Goal: Task Accomplishment & Management: Manage account settings

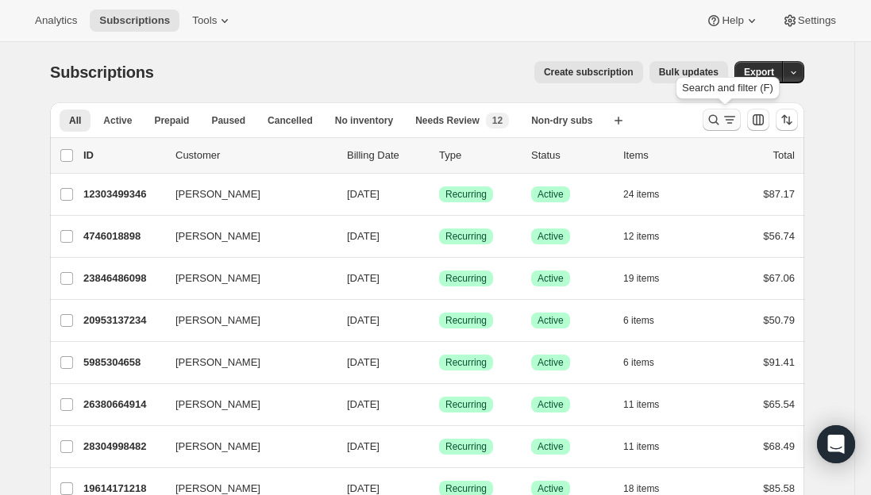
click at [726, 117] on icon "Search and filter results" at bounding box center [730, 120] width 16 height 16
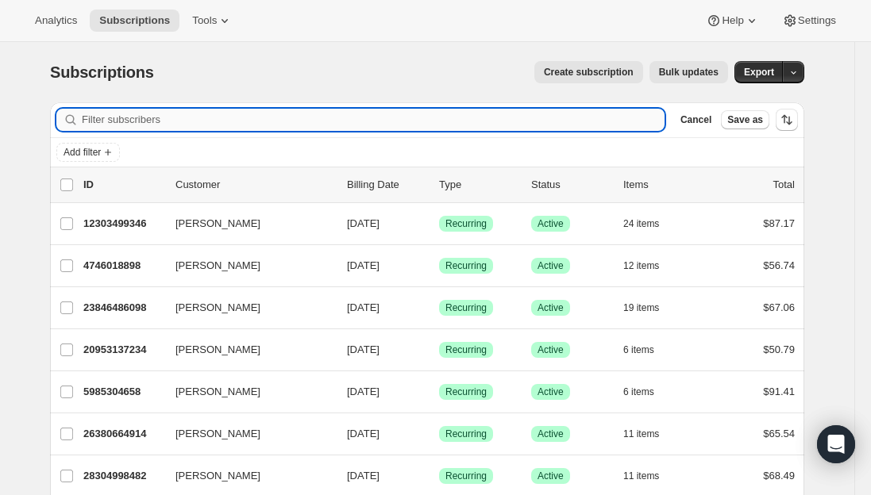
click at [296, 117] on input "Filter subscribers" at bounding box center [373, 120] width 583 height 22
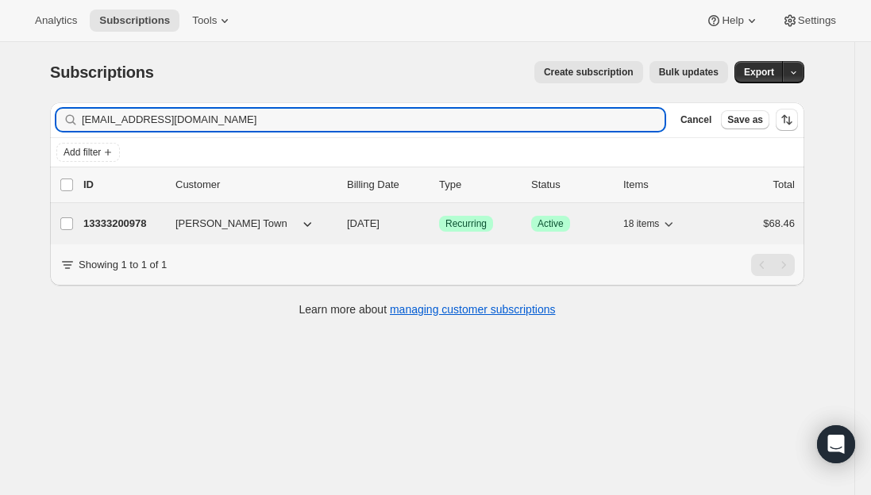
type input "[EMAIL_ADDRESS][DOMAIN_NAME]"
click at [125, 227] on p "13333200978" at bounding box center [122, 224] width 79 height 16
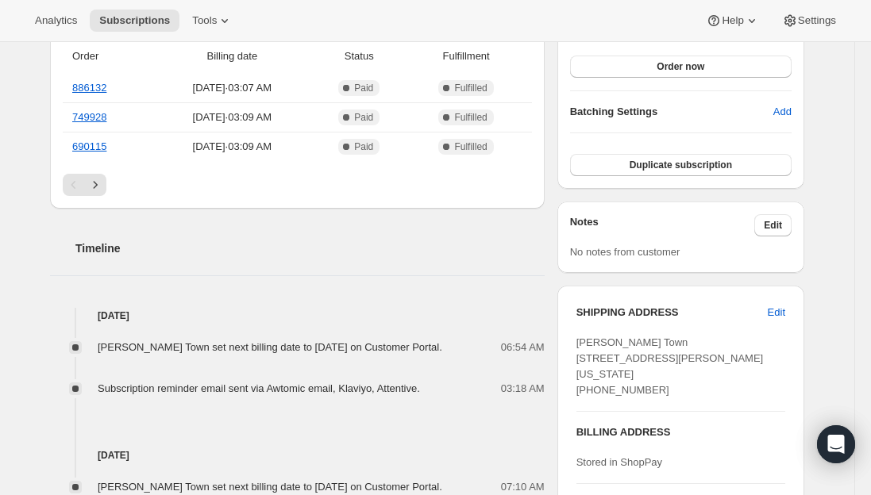
scroll to position [238, 0]
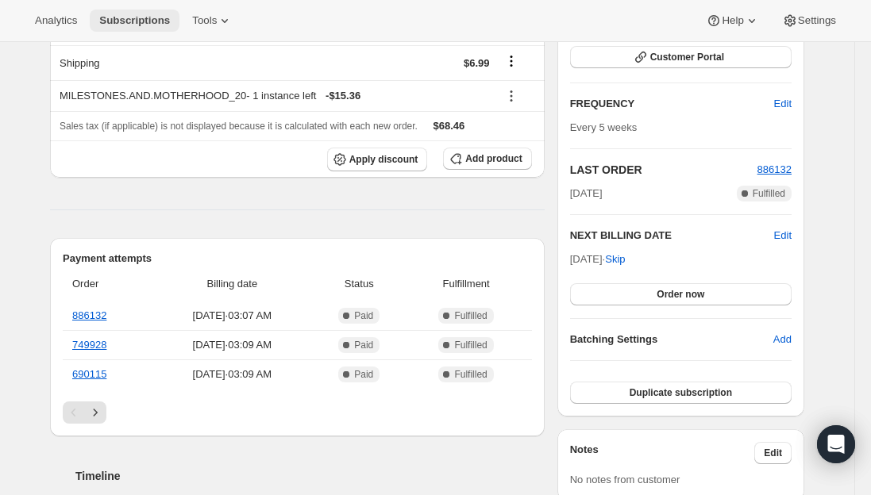
click at [131, 10] on button "Subscriptions" at bounding box center [135, 21] width 90 height 22
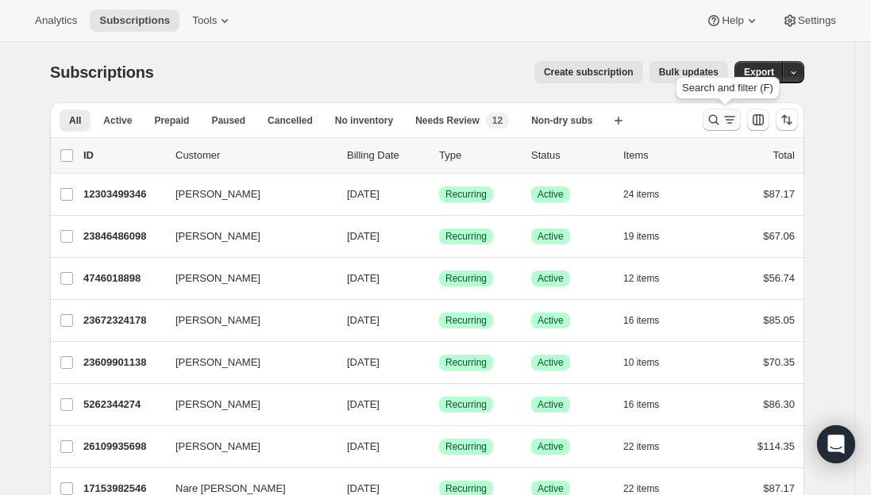
click at [726, 118] on icon "Search and filter results" at bounding box center [730, 120] width 16 height 16
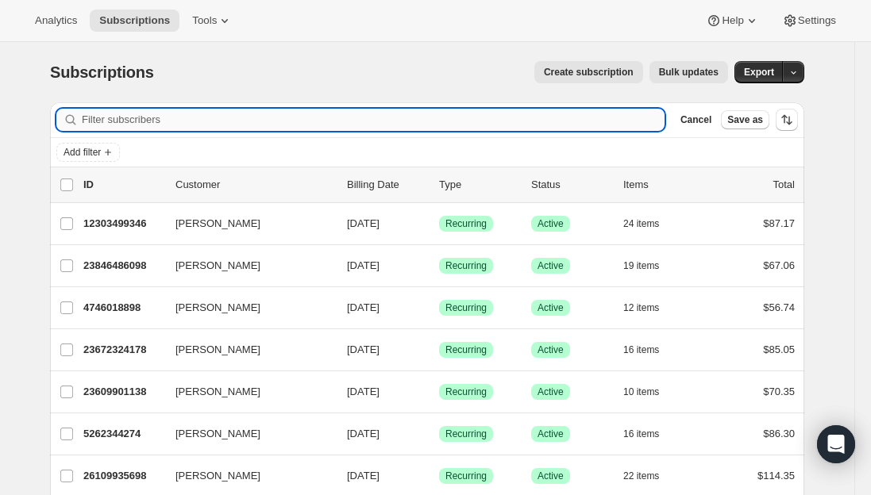
click at [299, 114] on input "Filter subscribers" at bounding box center [373, 120] width 583 height 22
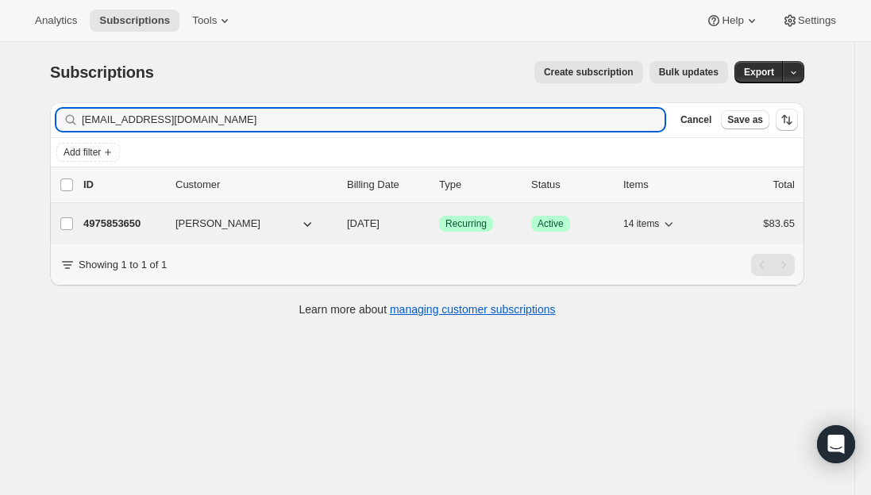
type input "[EMAIL_ADDRESS][DOMAIN_NAME]"
click at [121, 225] on p "4975853650" at bounding box center [122, 224] width 79 height 16
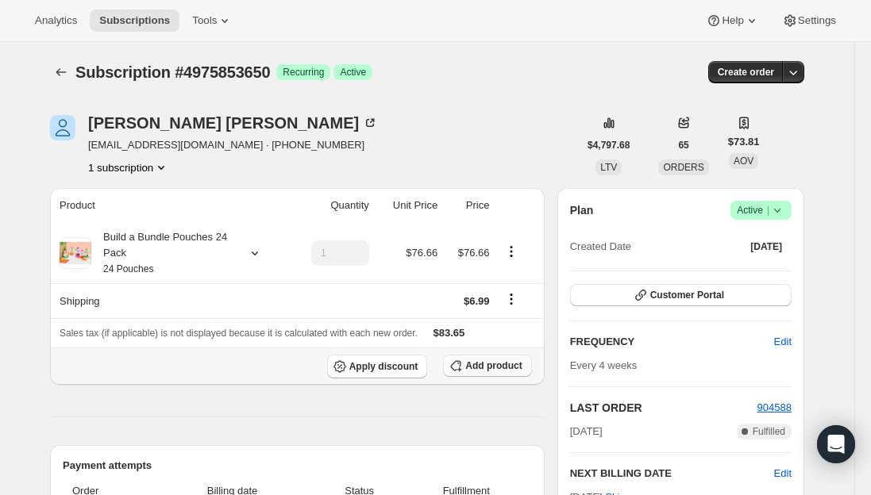
click at [491, 374] on button "Add product" at bounding box center [487, 366] width 88 height 22
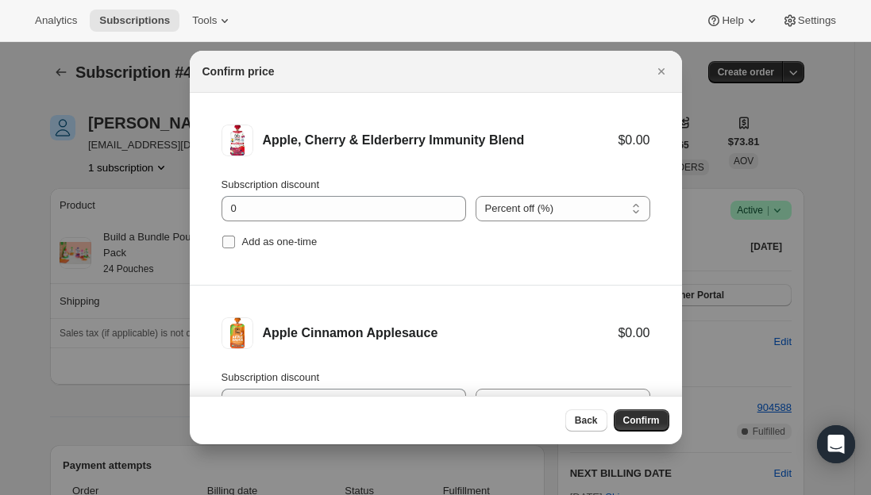
click at [227, 246] on input "Add as one-time" at bounding box center [228, 242] width 13 height 13
checkbox input "true"
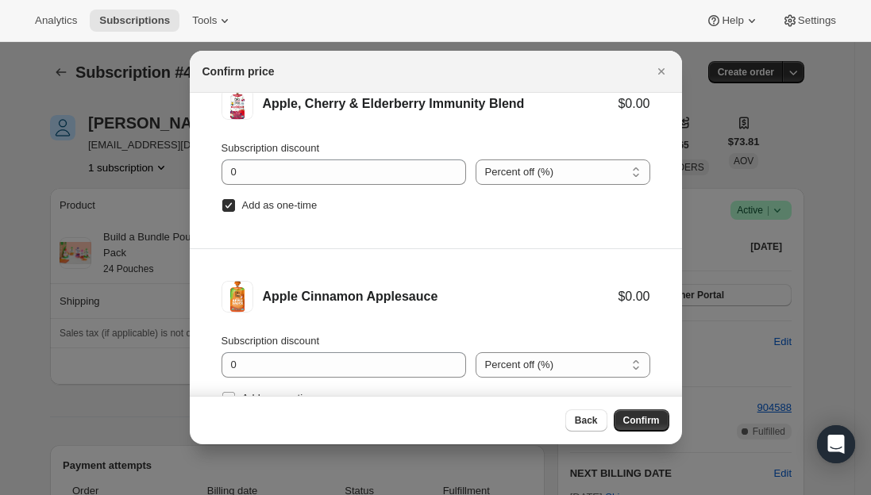
scroll to position [66, 0]
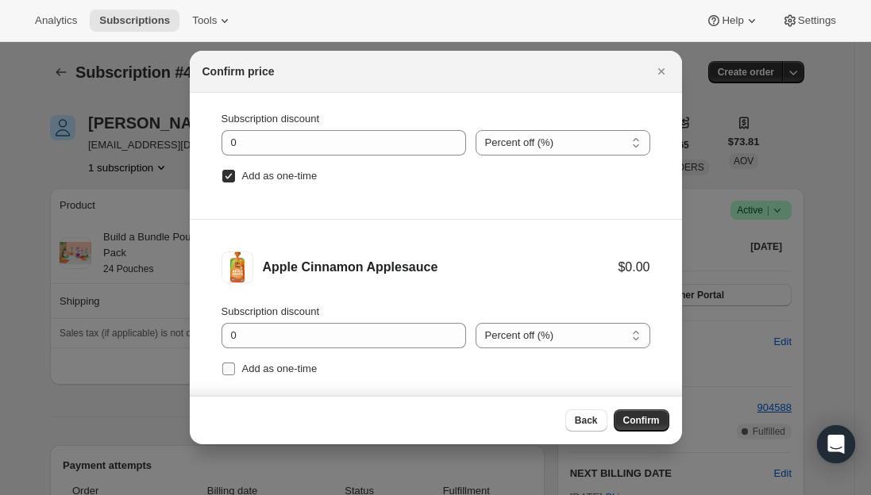
click at [229, 371] on input "Add as one-time" at bounding box center [228, 369] width 13 height 13
checkbox input "true"
click at [649, 425] on span "Confirm" at bounding box center [641, 420] width 37 height 13
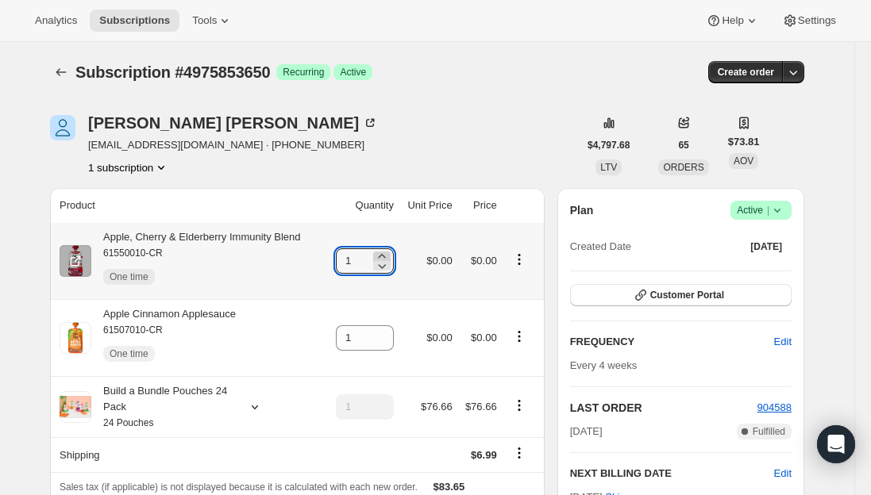
click at [385, 255] on icon at bounding box center [382, 257] width 16 height 16
type input "2"
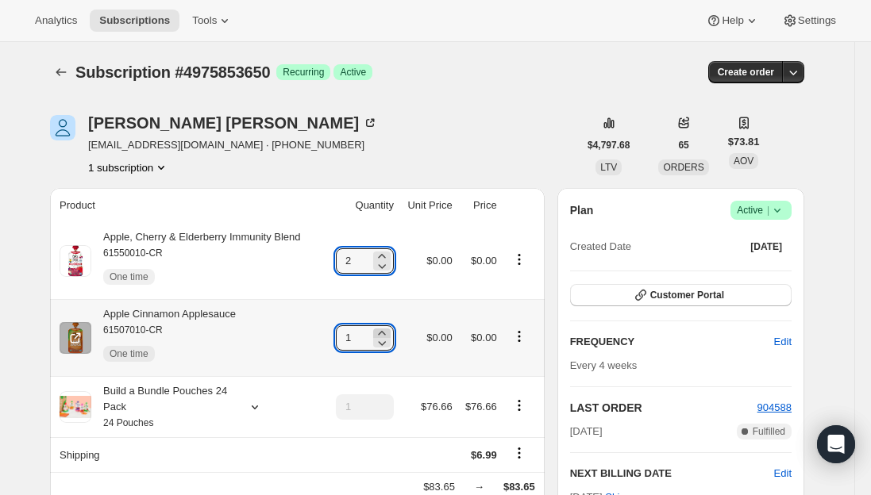
click at [390, 334] on icon at bounding box center [382, 334] width 16 height 16
type input "2"
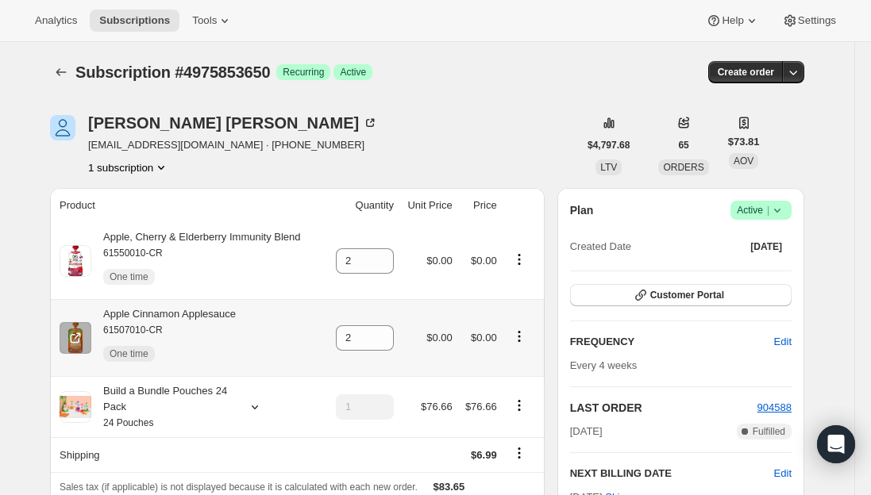
click at [202, 318] on div "Apple Cinnamon Applesauce 61507010-CR One time" at bounding box center [163, 338] width 145 height 64
copy div "Apple Cinnamon Applesauce"
click at [227, 239] on div "Apple, Cherry & Elderberry Immunity Blend 61550010-CR One time" at bounding box center [196, 261] width 210 height 64
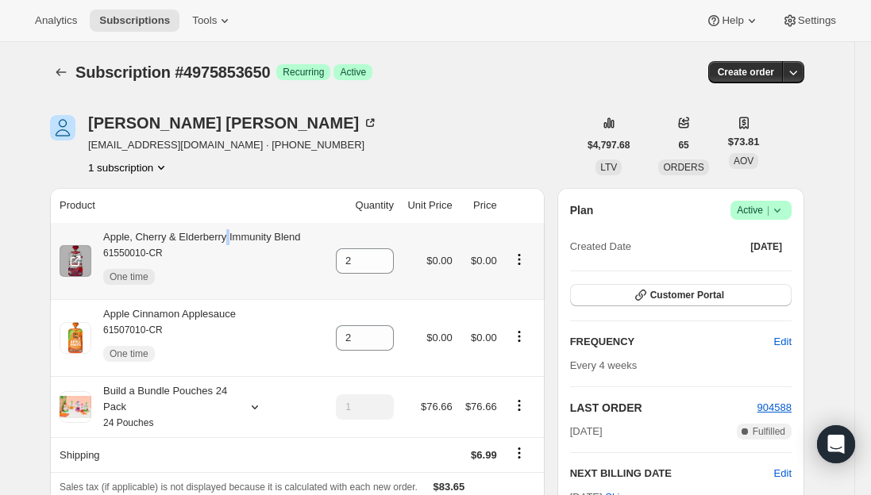
click at [227, 239] on div "Apple, Cherry & Elderberry Immunity Blend 61550010-CR One time" at bounding box center [196, 261] width 210 height 64
copy div "Apple, Cherry & Elderberry Immunity Blend"
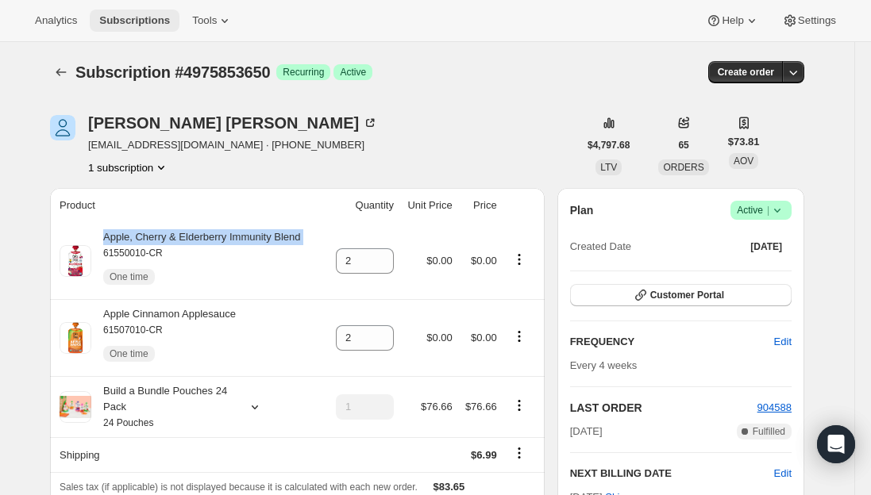
click at [130, 14] on span "Subscriptions" at bounding box center [134, 20] width 71 height 13
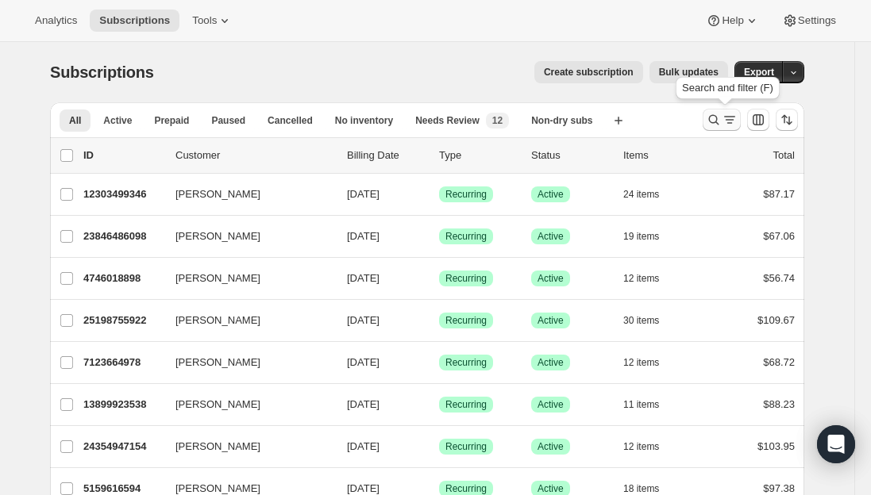
click at [722, 120] on icon "Search and filter results" at bounding box center [714, 120] width 16 height 16
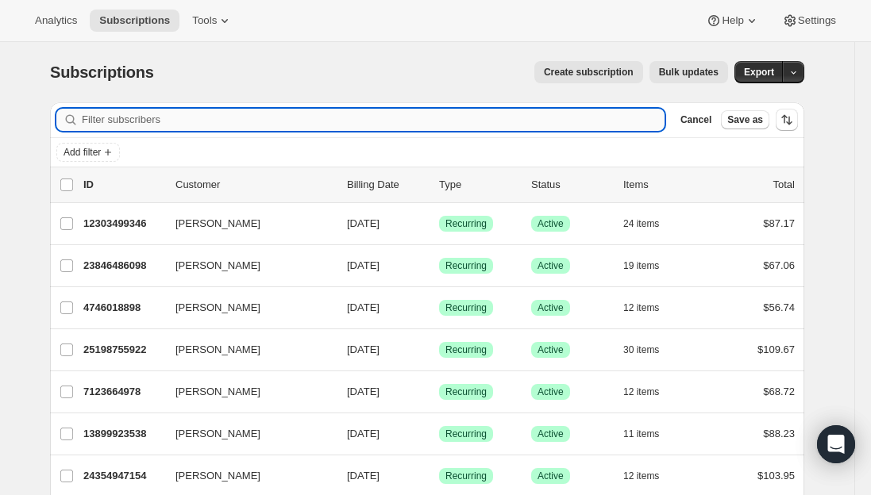
click at [215, 120] on input "Filter subscribers" at bounding box center [373, 120] width 583 height 22
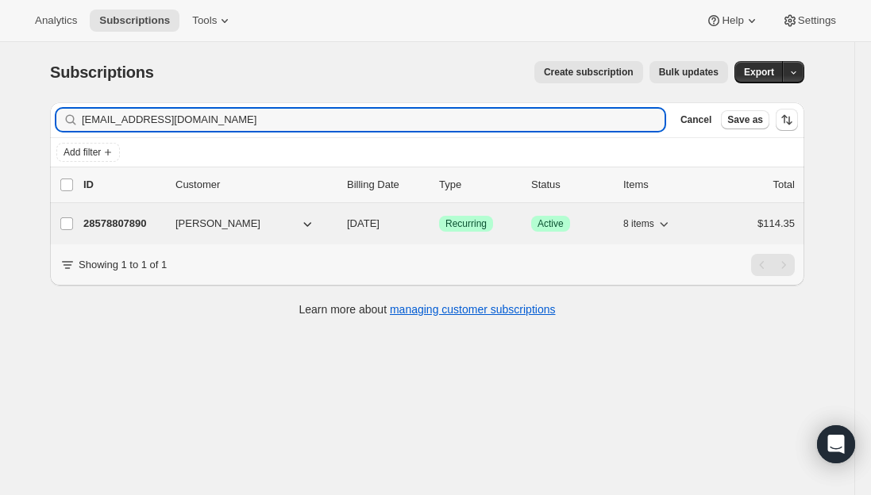
type input "[EMAIL_ADDRESS][DOMAIN_NAME]"
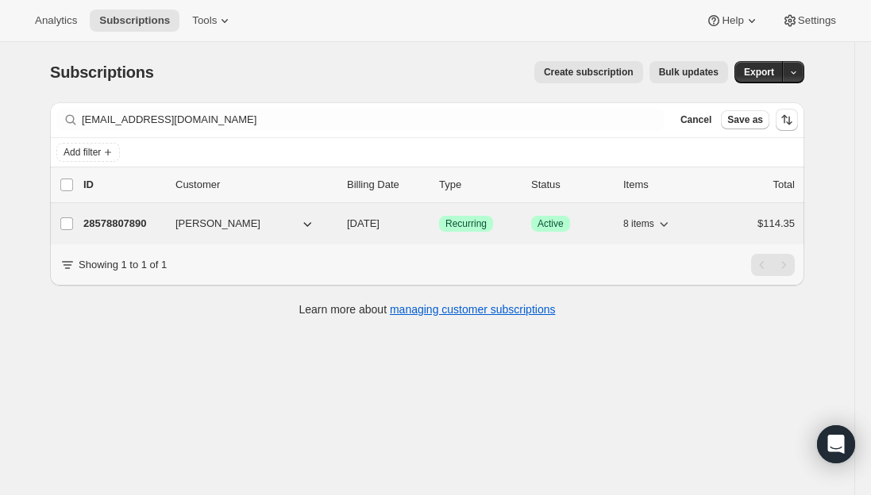
click at [124, 223] on p "28578807890" at bounding box center [122, 224] width 79 height 16
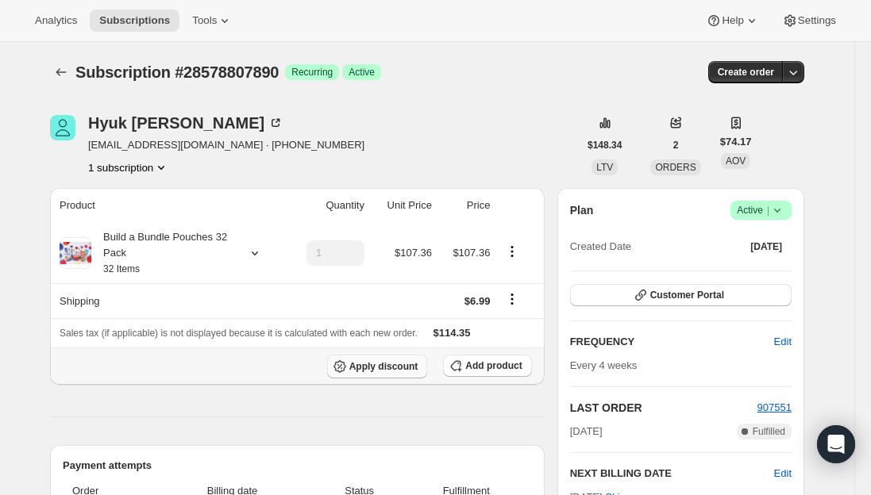
click at [387, 368] on span "Apply discount" at bounding box center [383, 366] width 69 height 13
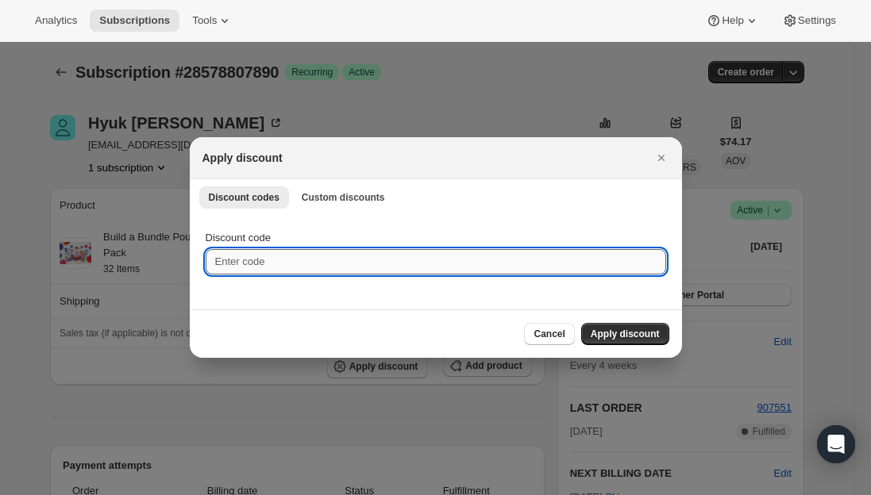
click at [304, 249] on input "Discount code" at bounding box center [436, 261] width 461 height 25
click at [665, 156] on icon "Close" at bounding box center [661, 158] width 16 height 16
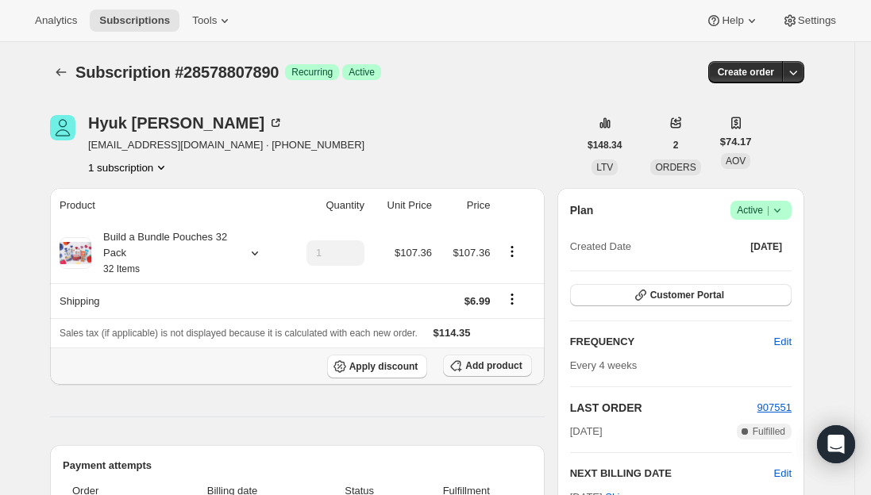
click at [476, 368] on span "Add product" at bounding box center [493, 366] width 56 height 13
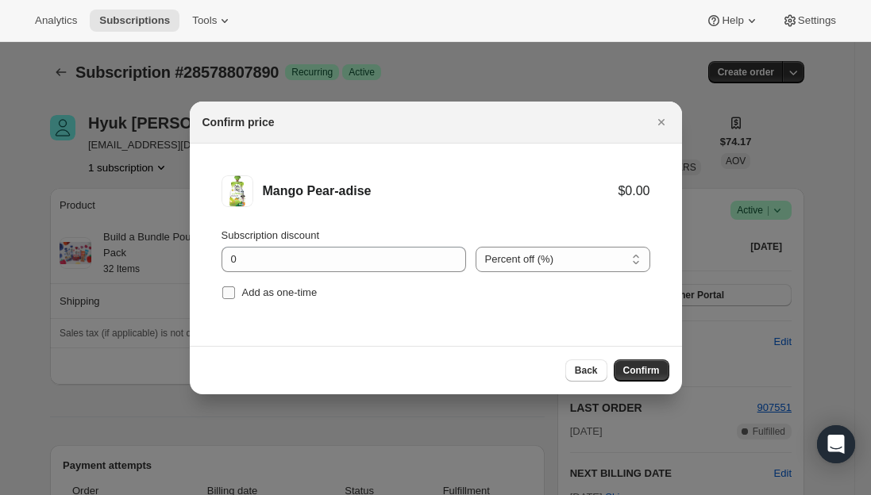
click at [222, 299] on span ":r4cp:" at bounding box center [229, 293] width 14 height 14
click at [222, 299] on input "Add as one-time" at bounding box center [228, 293] width 13 height 13
checkbox input "true"
click at [640, 372] on span "Confirm" at bounding box center [641, 370] width 37 height 13
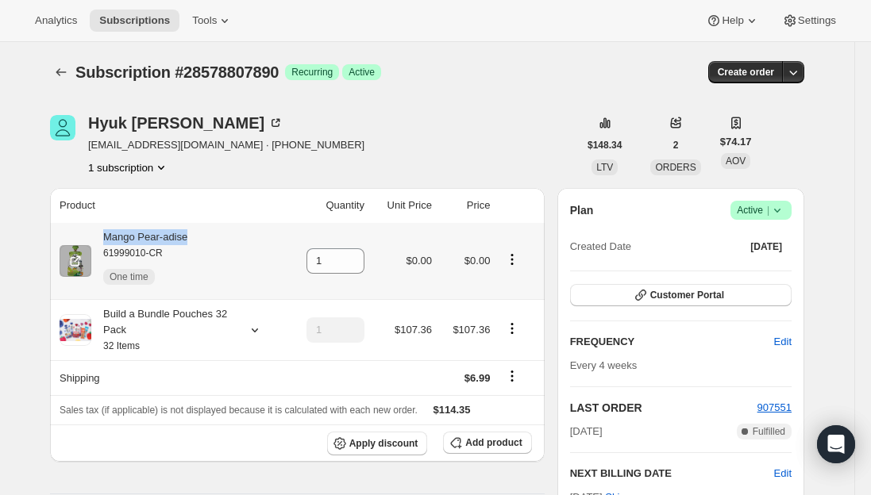
drag, startPoint x: 201, startPoint y: 233, endPoint x: 106, endPoint y: 233, distance: 94.5
click at [106, 233] on div "Mango Pear-adise 61999010-CR One time" at bounding box center [170, 261] width 221 height 64
copy div "Mango Pear-adise"
click at [358, 252] on icon at bounding box center [353, 257] width 16 height 16
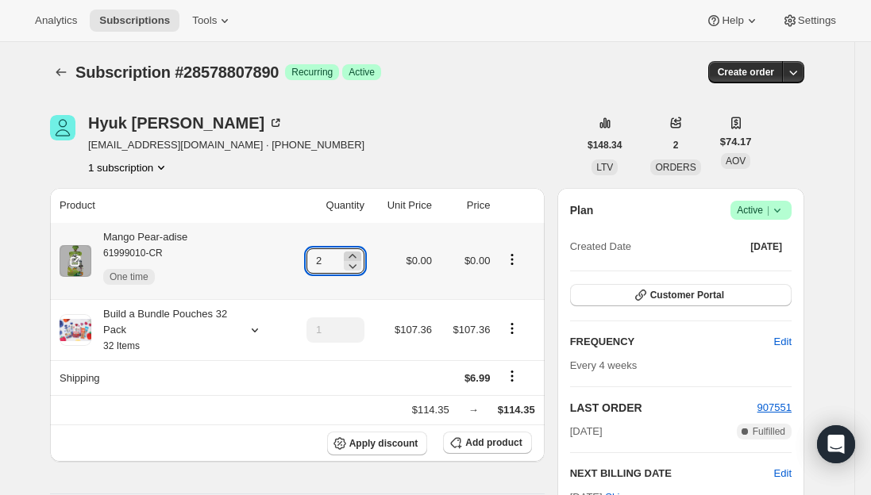
click at [359, 252] on icon at bounding box center [353, 257] width 16 height 16
click at [354, 256] on icon at bounding box center [353, 257] width 16 height 16
type input "6"
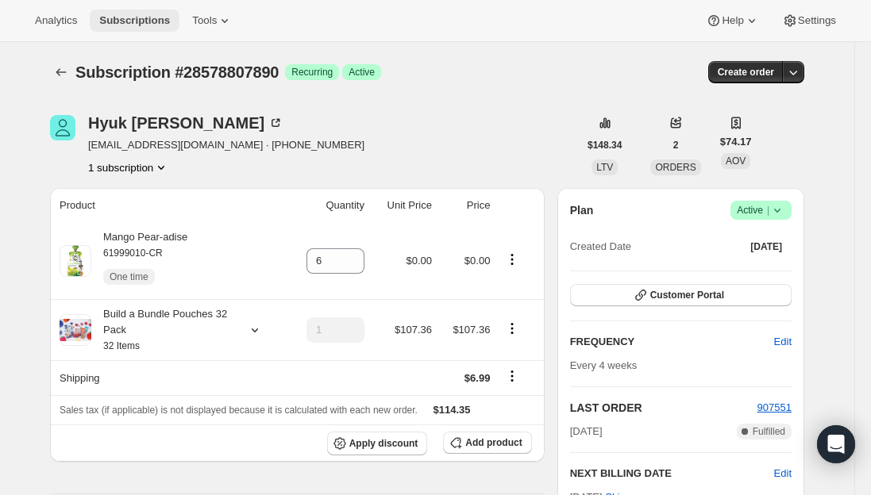
drag, startPoint x: 143, startPoint y: 21, endPoint x: 111, endPoint y: 18, distance: 31.9
click at [143, 21] on span "Subscriptions" at bounding box center [134, 20] width 71 height 13
